Goal: Task Accomplishment & Management: Use online tool/utility

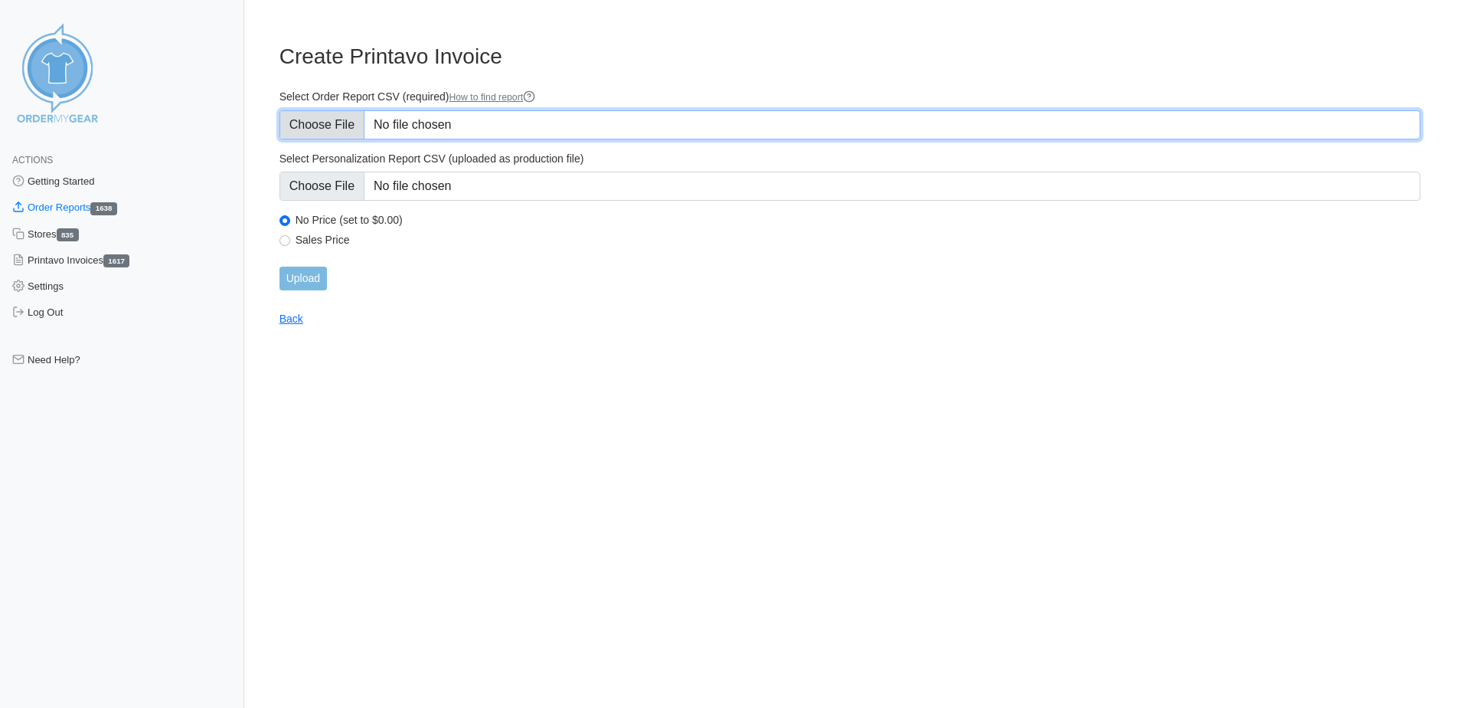
click at [441, 127] on input "Select Order Report CSV (required) How to find report" at bounding box center [849, 124] width 1141 height 29
type input "C:\fakepath\8T59S_order_report (1).csv"
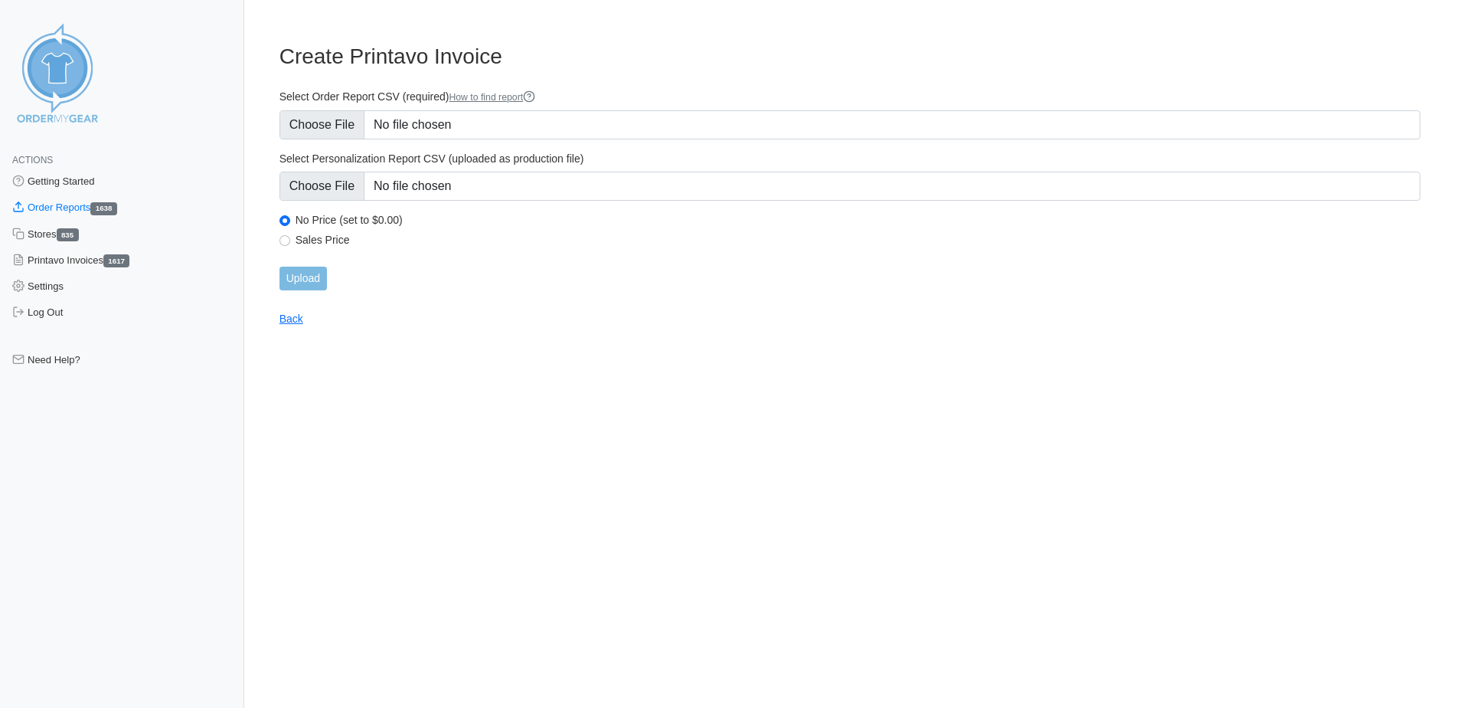
click at [318, 237] on label "Sales Price" at bounding box center [858, 240] width 1125 height 14
click at [290, 237] on input "Sales Price" at bounding box center [284, 240] width 11 height 11
radio input "true"
click at [289, 280] on input "Upload" at bounding box center [302, 278] width 47 height 24
